Goal: Transaction & Acquisition: Purchase product/service

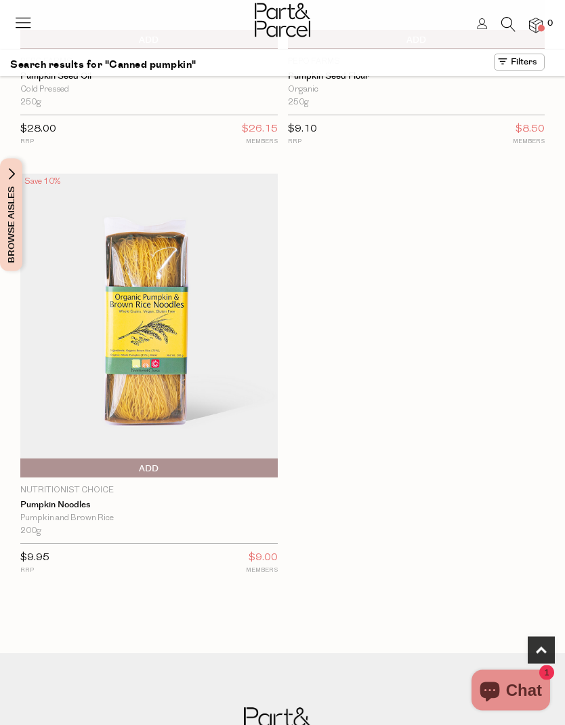
scroll to position [302, 0]
click at [159, 321] on img at bounding box center [149, 326] width 258 height 304
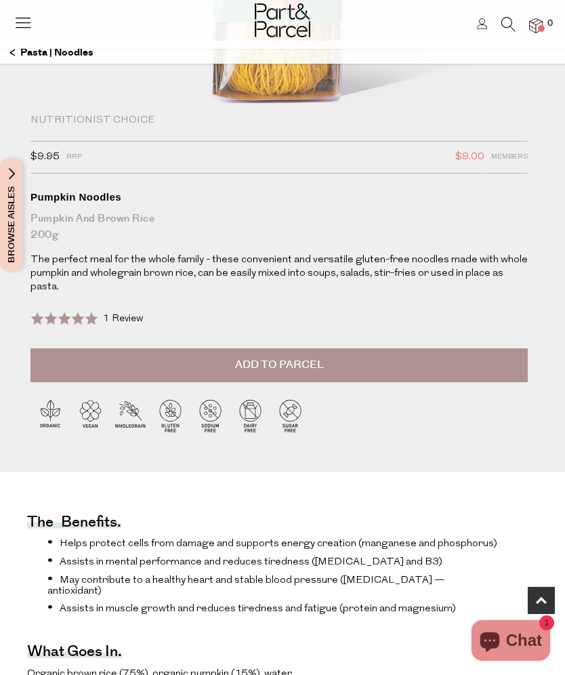
scroll to position [346, 0]
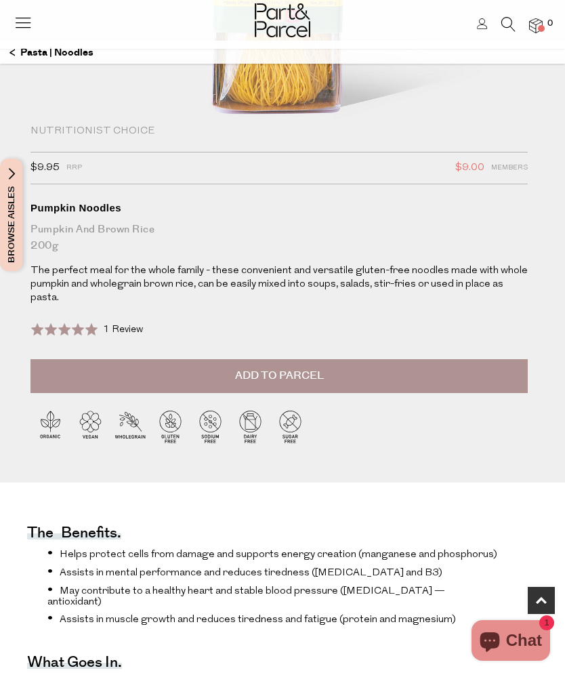
click at [319, 368] on span "Add to Parcel" at bounding box center [279, 376] width 89 height 16
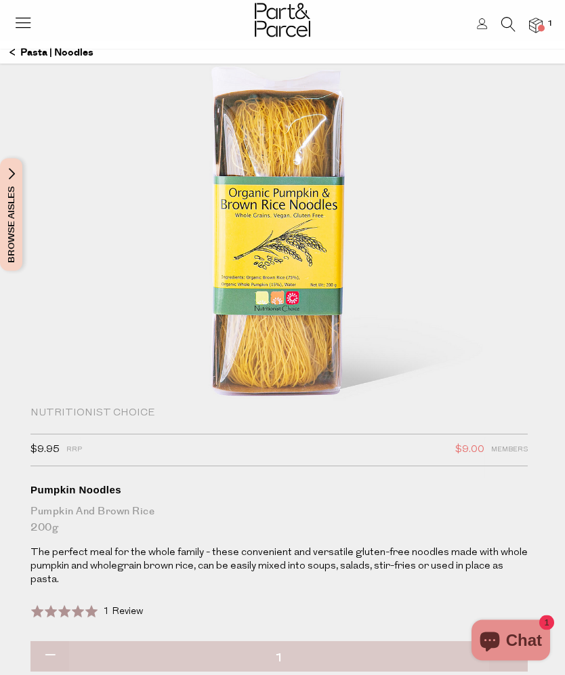
scroll to position [0, 0]
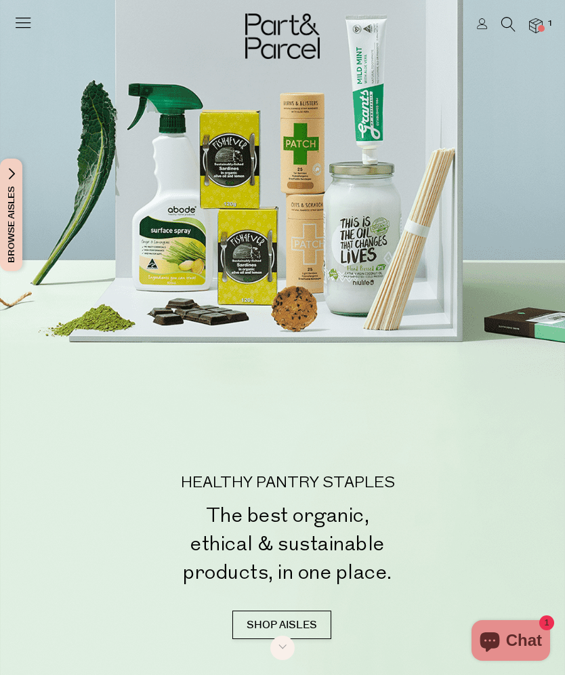
click at [513, 20] on icon at bounding box center [509, 24] width 14 height 15
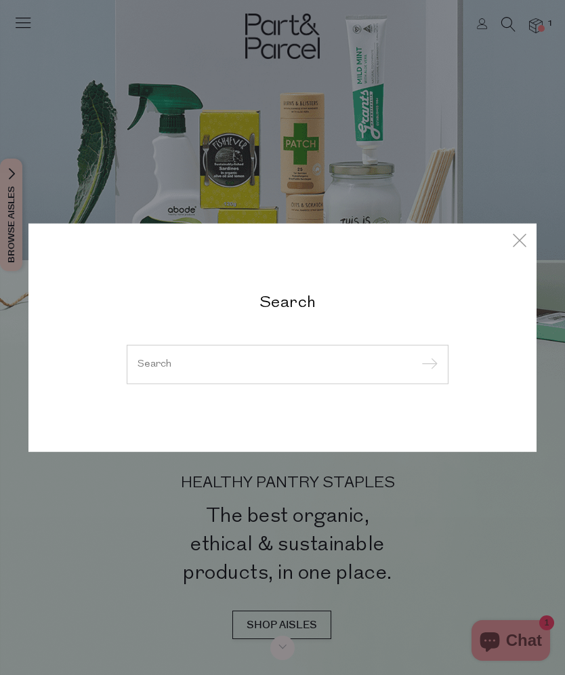
click at [147, 364] on input "search" at bounding box center [288, 364] width 300 height 10
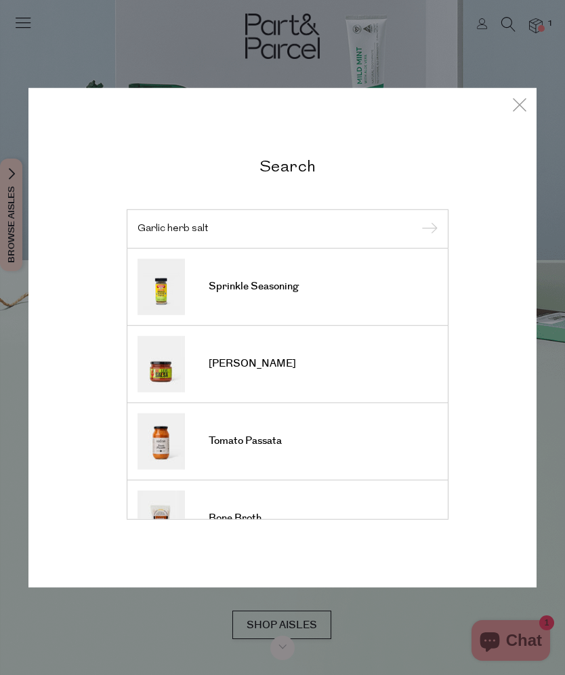
type input "Garlic herb salt"
click at [427, 230] on input "submit" at bounding box center [428, 230] width 20 height 20
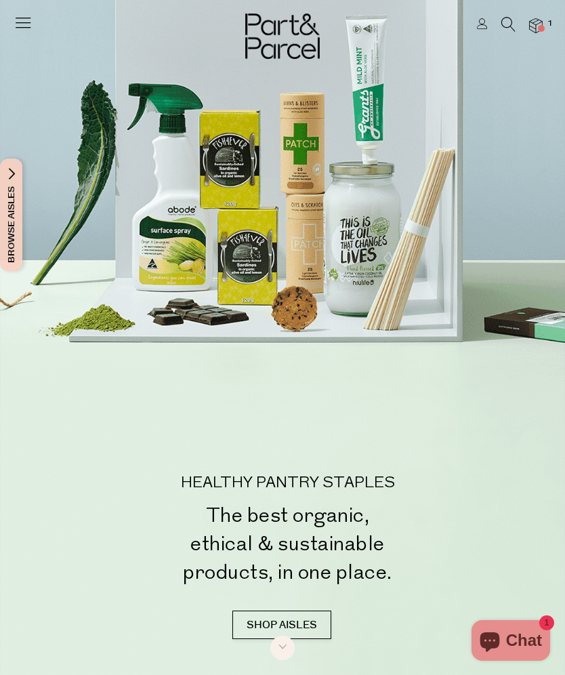
click at [509, 18] on icon at bounding box center [509, 24] width 14 height 15
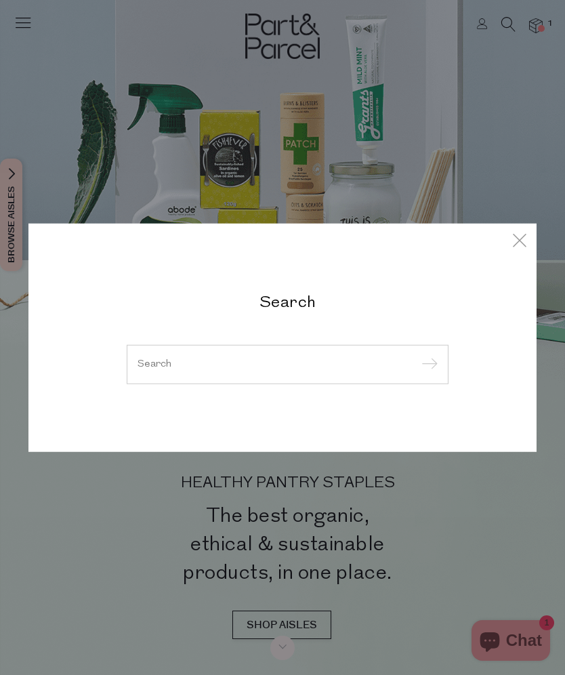
click at [157, 363] on input "search" at bounding box center [288, 364] width 300 height 10
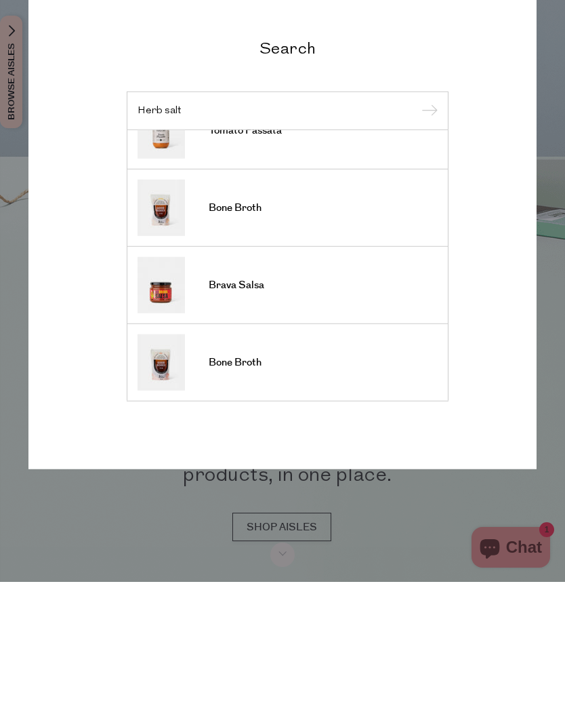
scroll to position [502, 0]
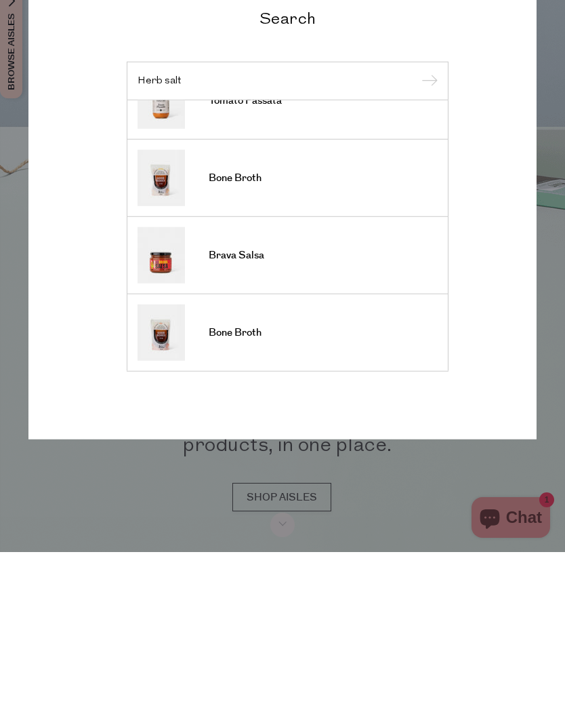
type input "Herb salt"
click at [523, 217] on div "Search Herb salt Italian Mixed Herbs Rosemary Sprinkle Seasoning Dried Cloves S…" at bounding box center [282, 363] width 509 height 500
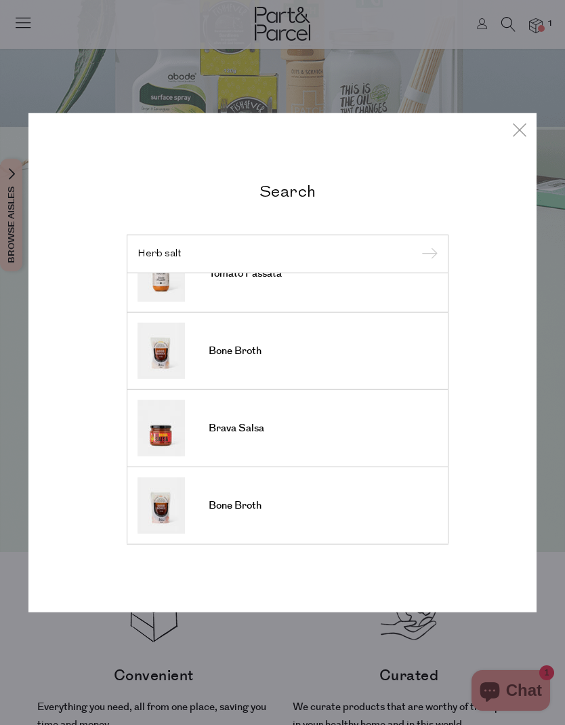
click at [521, 128] on icon at bounding box center [520, 129] width 20 height 20
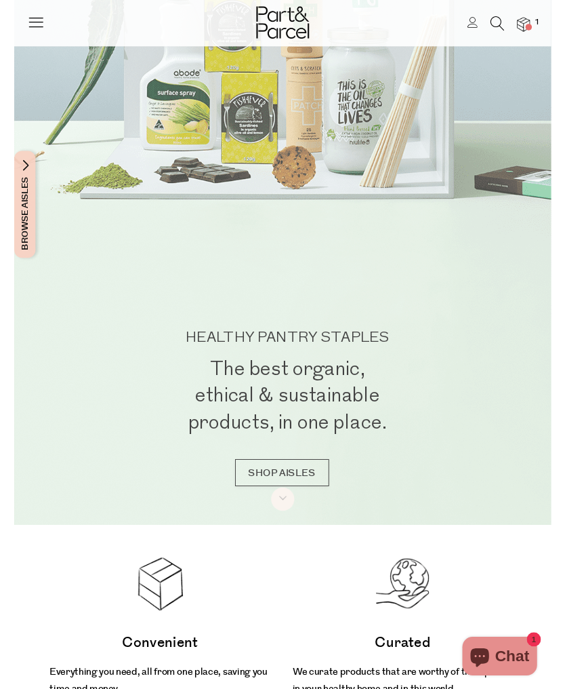
scroll to position [0, 0]
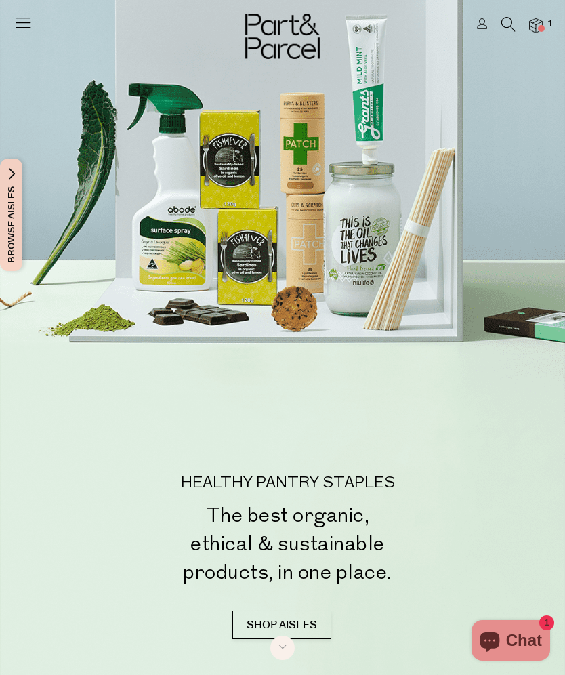
click at [505, 21] on icon at bounding box center [509, 24] width 14 height 15
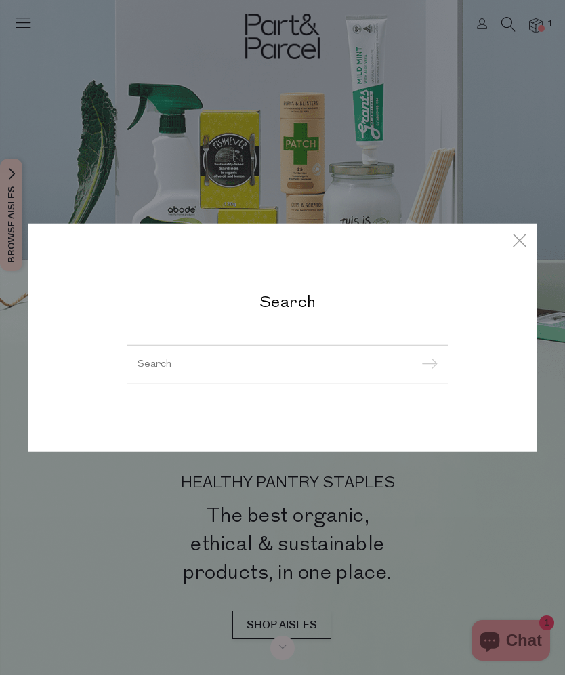
click at [155, 362] on input "search" at bounding box center [288, 364] width 300 height 10
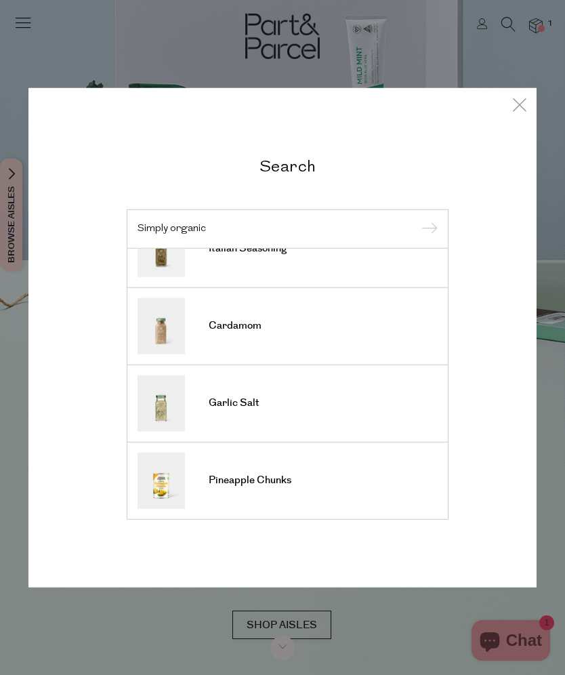
scroll to position [502, 0]
type input "Simply organic"
click at [255, 397] on span "Garlic Salt" at bounding box center [234, 404] width 51 height 14
